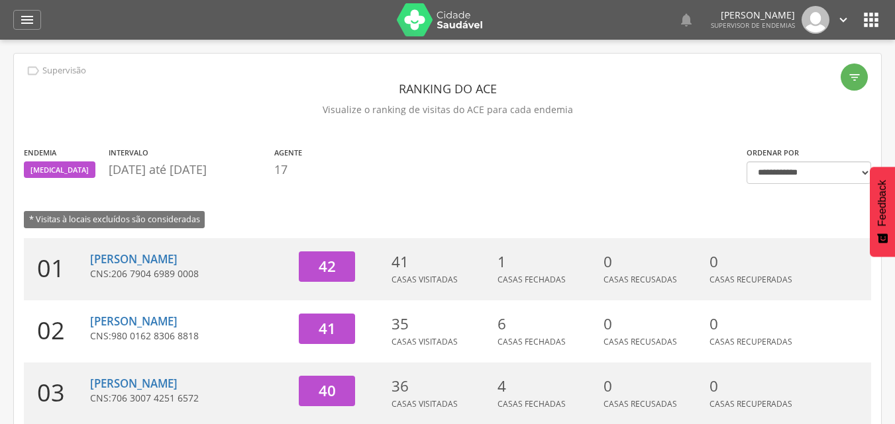
click at [26, 22] on icon "" at bounding box center [27, 20] width 16 height 16
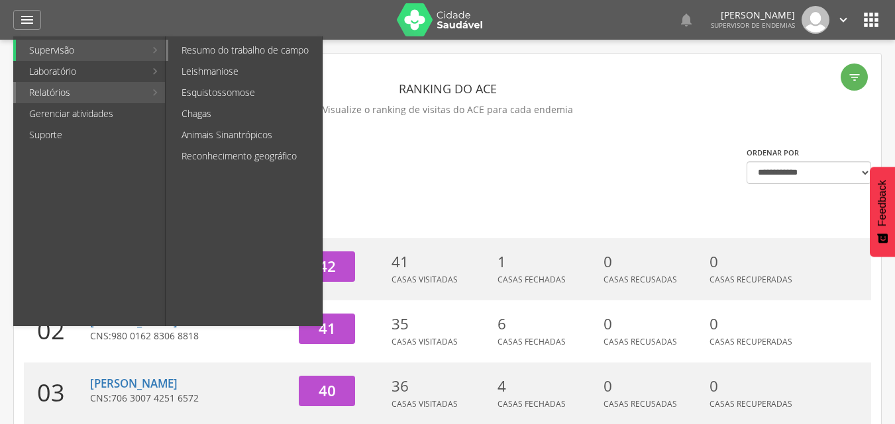
click at [232, 53] on link "Resumo do trabalho de campo" at bounding box center [245, 50] width 154 height 21
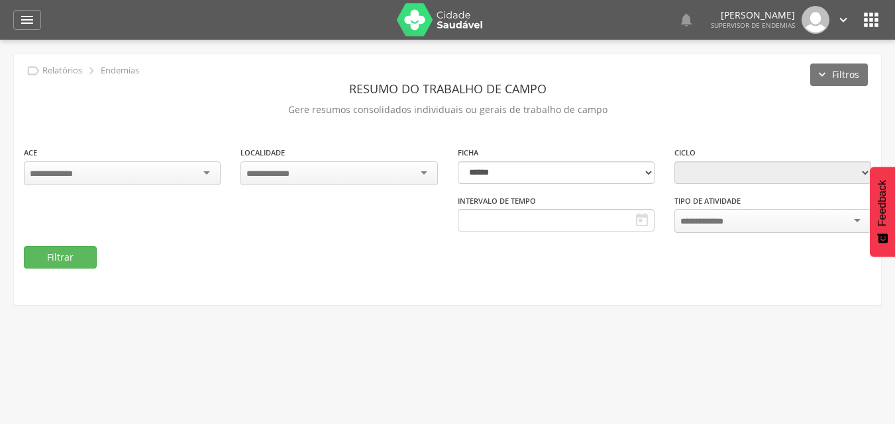
type input "**********"
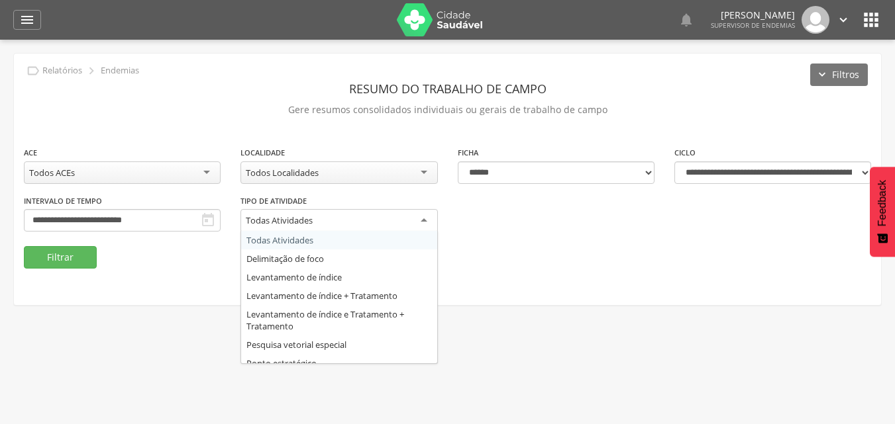
click at [358, 224] on div "Todas Atividades" at bounding box center [338, 221] width 197 height 24
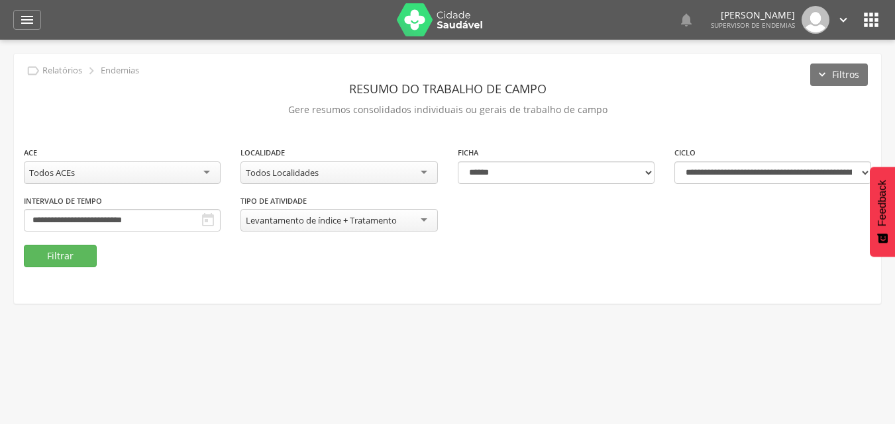
click at [362, 171] on div "Todos Localidades" at bounding box center [338, 173] width 197 height 23
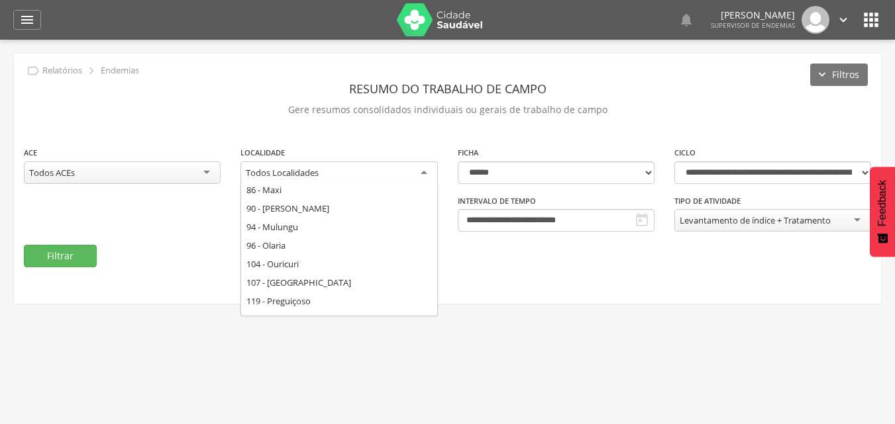
scroll to position [230, 0]
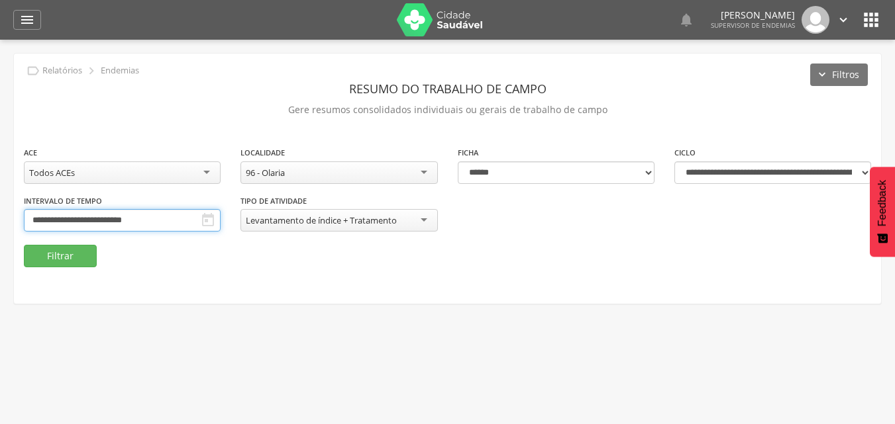
click at [170, 222] on input "**********" at bounding box center [122, 220] width 197 height 23
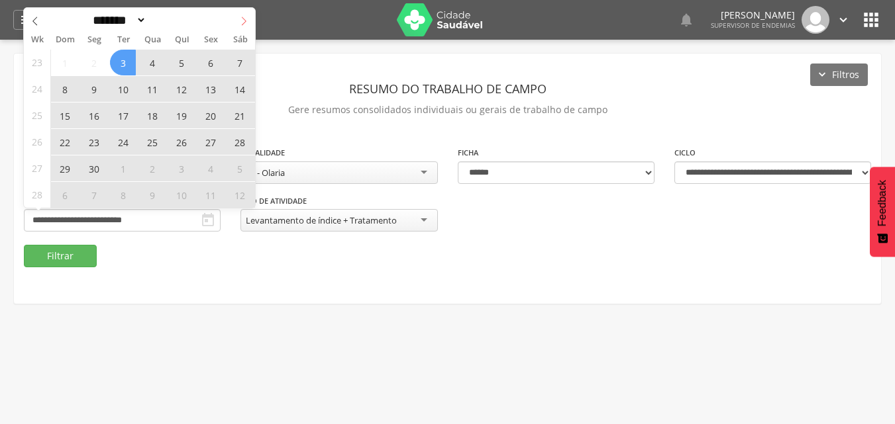
click at [247, 21] on icon at bounding box center [243, 21] width 9 height 9
select select "*"
click at [150, 142] on span "23" at bounding box center [152, 142] width 26 height 26
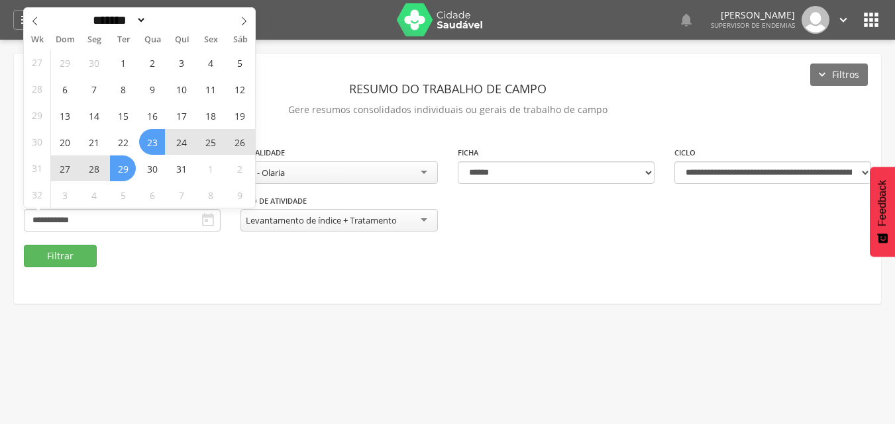
click at [125, 168] on span "29" at bounding box center [123, 169] width 26 height 26
type input "**********"
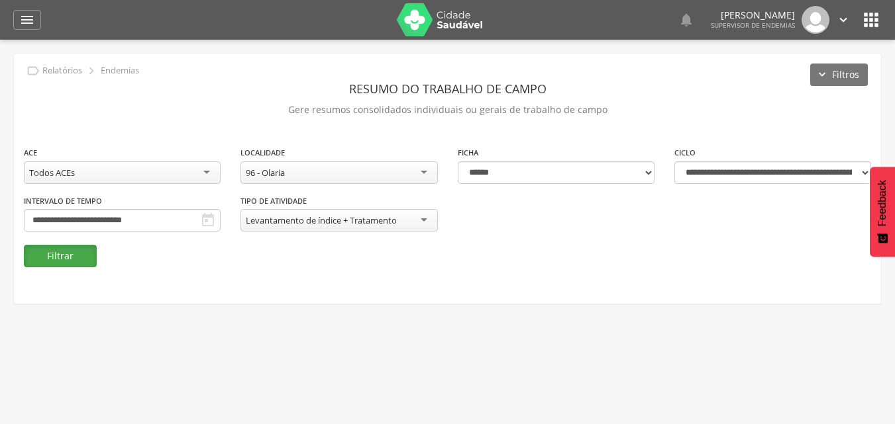
click at [60, 257] on button "Filtrar" at bounding box center [60, 256] width 73 height 23
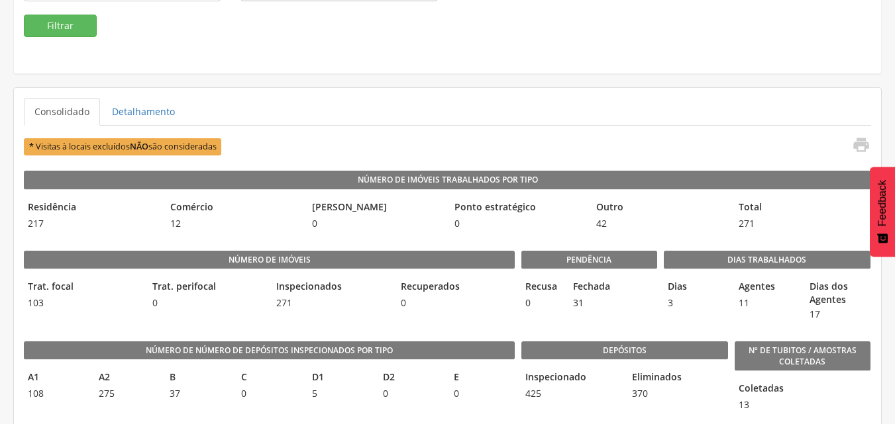
scroll to position [199, 0]
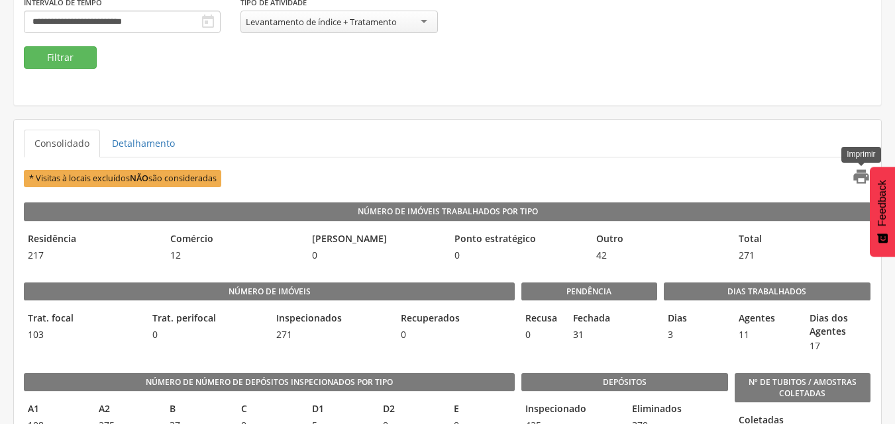
click at [862, 177] on icon "" at bounding box center [861, 177] width 19 height 19
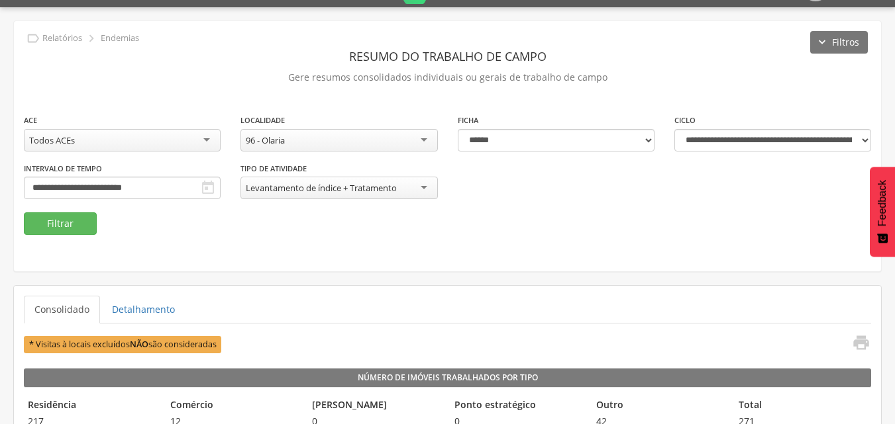
scroll to position [0, 0]
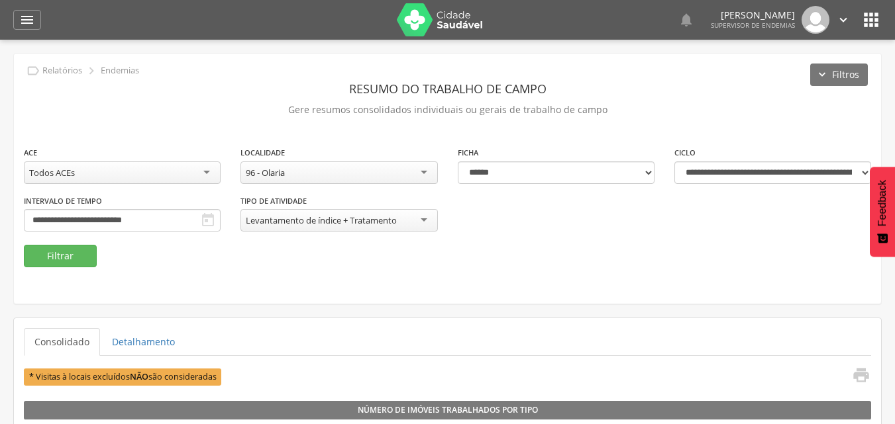
click at [873, 24] on icon "" at bounding box center [870, 19] width 21 height 21
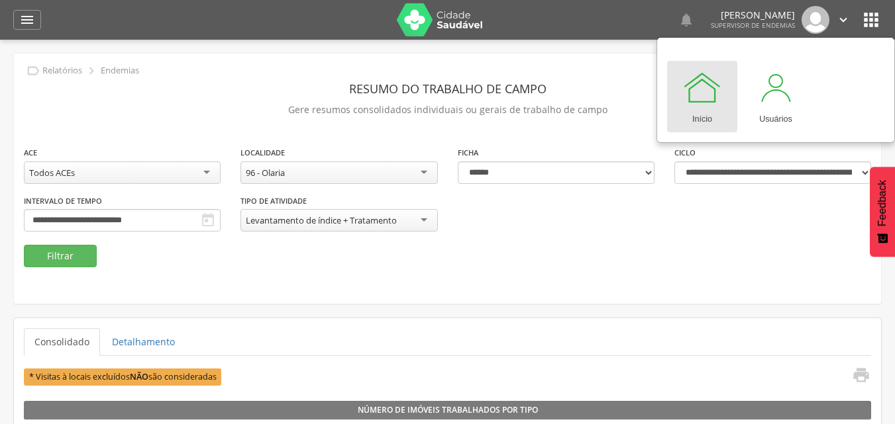
click at [844, 22] on icon "" at bounding box center [843, 20] width 15 height 15
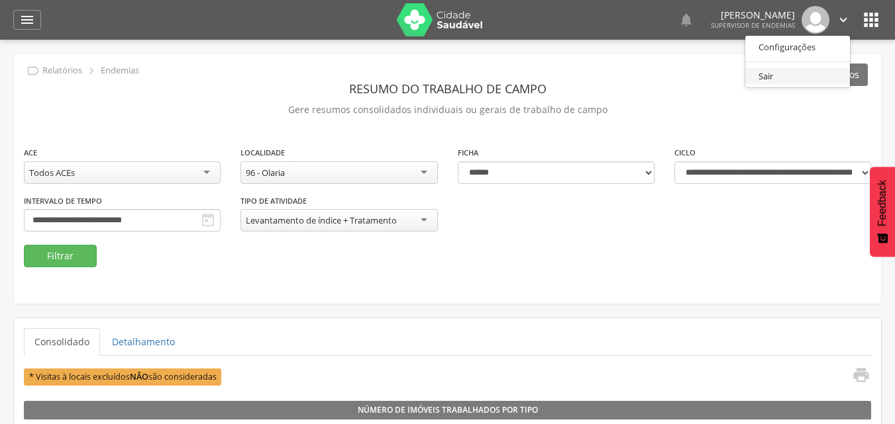
click at [766, 77] on link "Sair" at bounding box center [797, 76] width 105 height 17
